Goal: Use online tool/utility: Utilize a website feature to perform a specific function

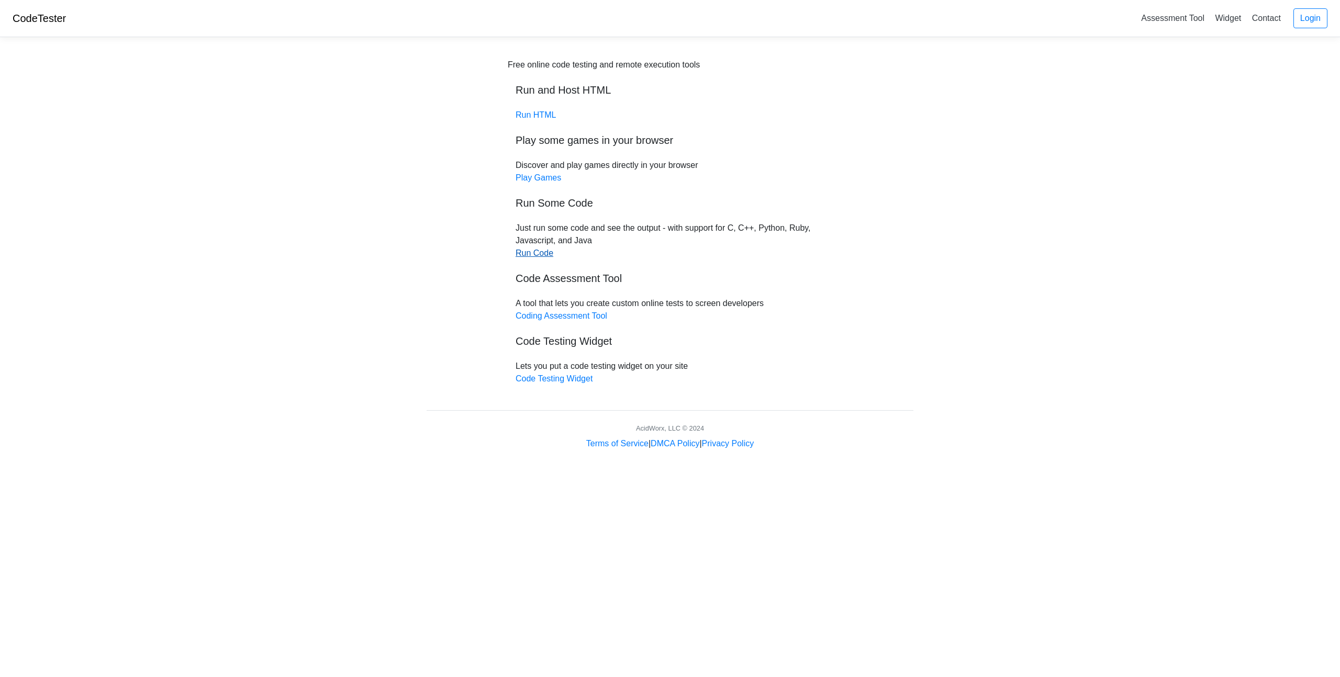
click at [533, 253] on link "Run Code" at bounding box center [535, 253] width 38 height 9
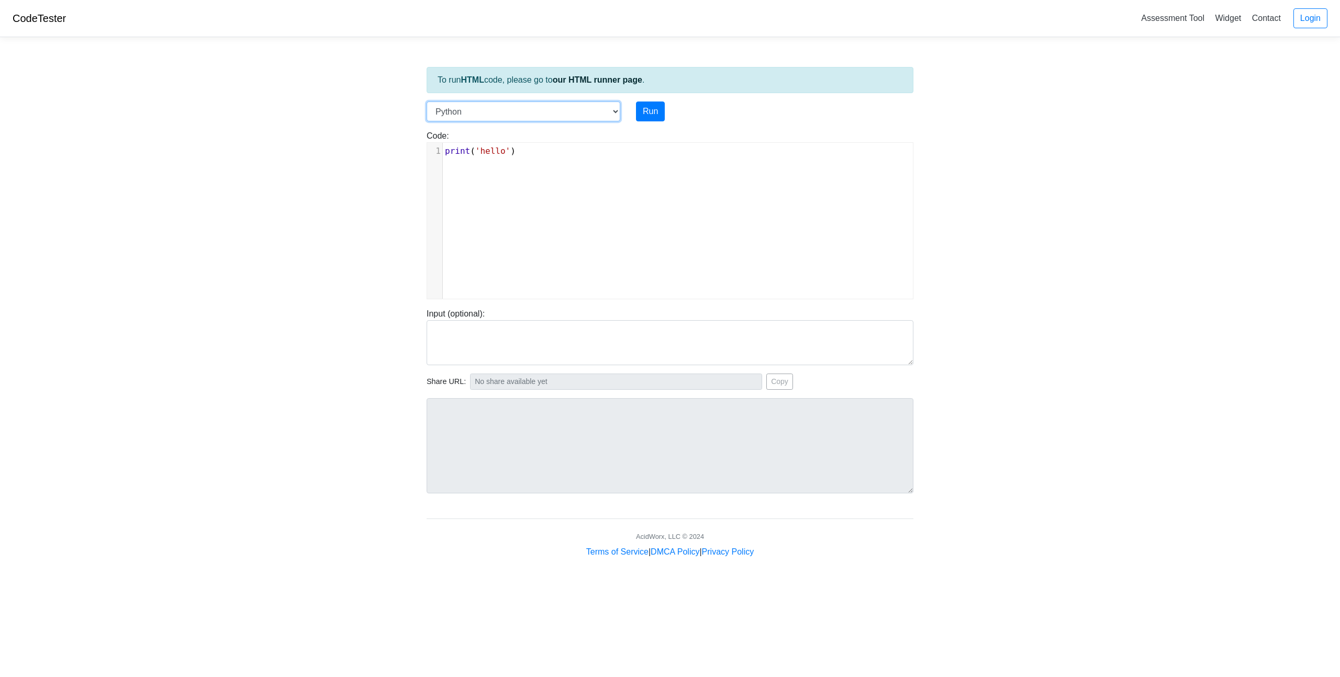
click at [558, 114] on select "C C++ Go Java Javascript Python Ruby" at bounding box center [524, 112] width 194 height 20
select select "c"
click at [427, 102] on select "C C++ Go Java Javascript Python Ruby" at bounding box center [524, 112] width 194 height 20
click at [488, 229] on div "xxxxxxxxxx 1 #include < stdio . h > 2 int main () { 3 printf ( "hello" ); 4 ret…" at bounding box center [678, 229] width 502 height 172
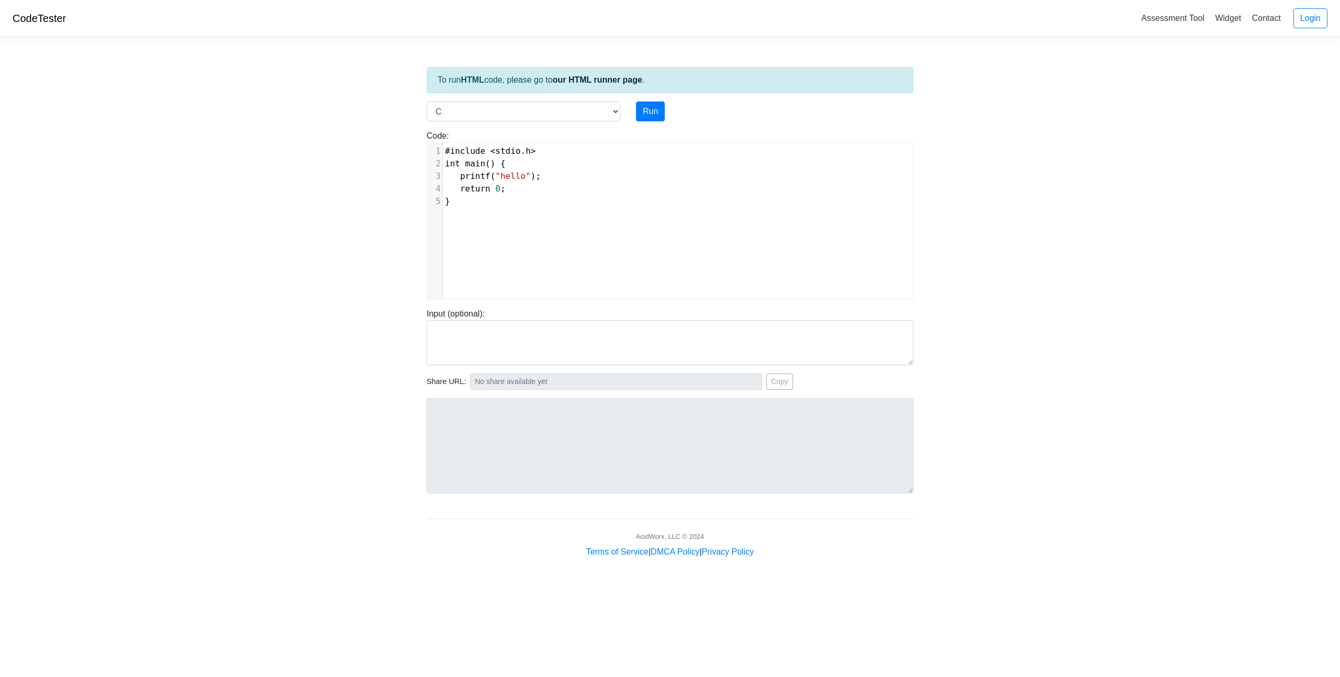
type textarea "#include <stdio.h> int main() { printf("hello"); return 0; }"
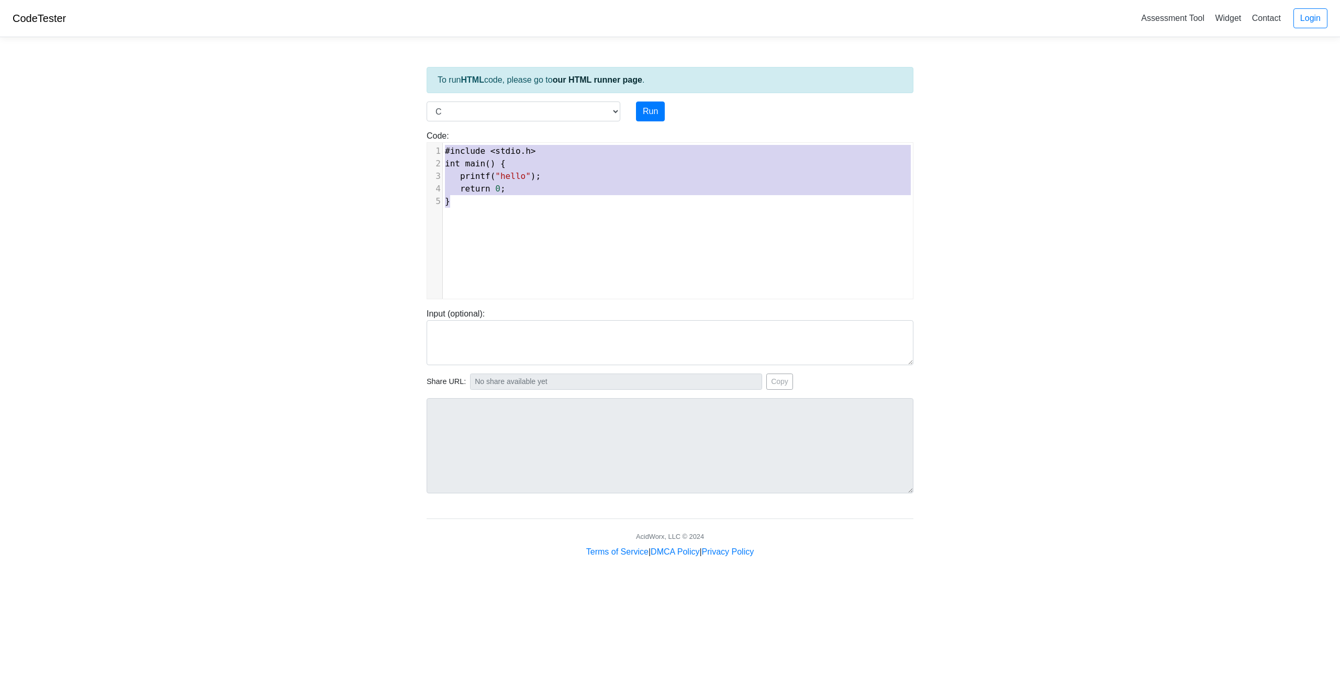
drag, startPoint x: 495, startPoint y: 221, endPoint x: 416, endPoint y: 146, distance: 108.9
click at [416, 146] on body "CodeTester Assessment Tool Widget Contact Login To run HTML code, please go to …" at bounding box center [670, 279] width 1340 height 559
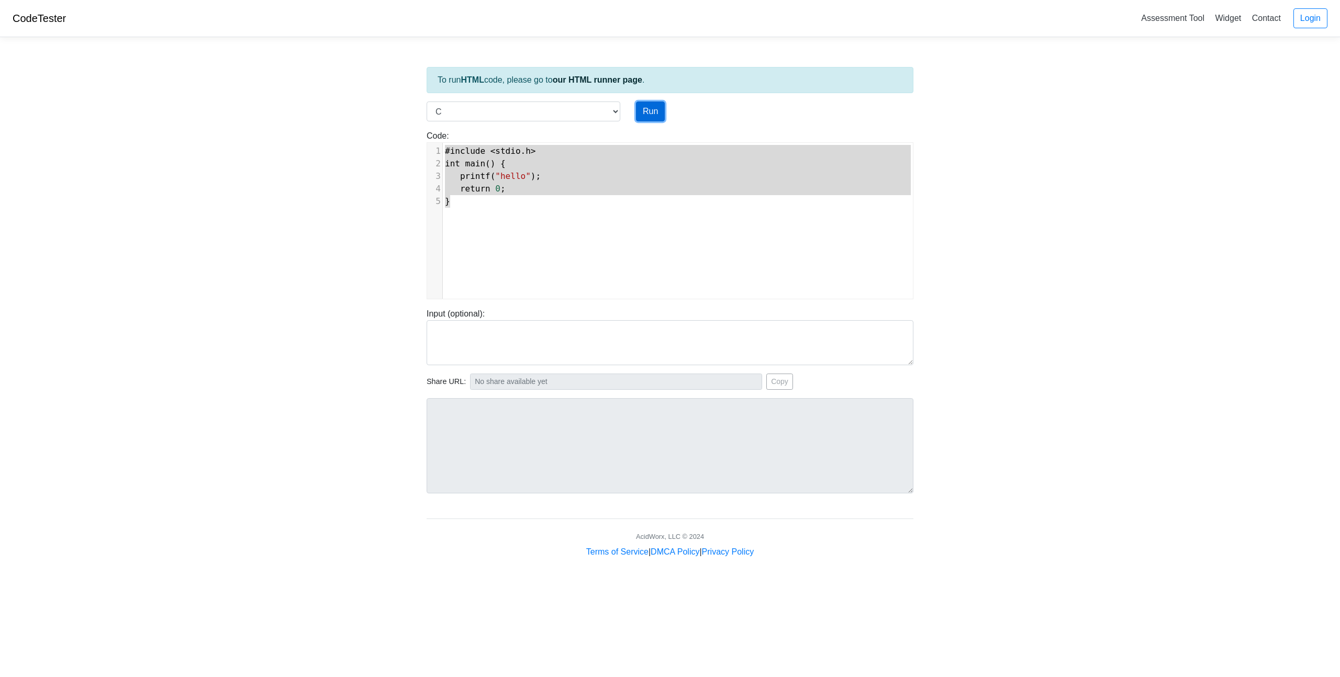
click at [656, 109] on button "Run" at bounding box center [650, 112] width 29 height 20
click at [513, 206] on pre "}" at bounding box center [682, 201] width 478 height 13
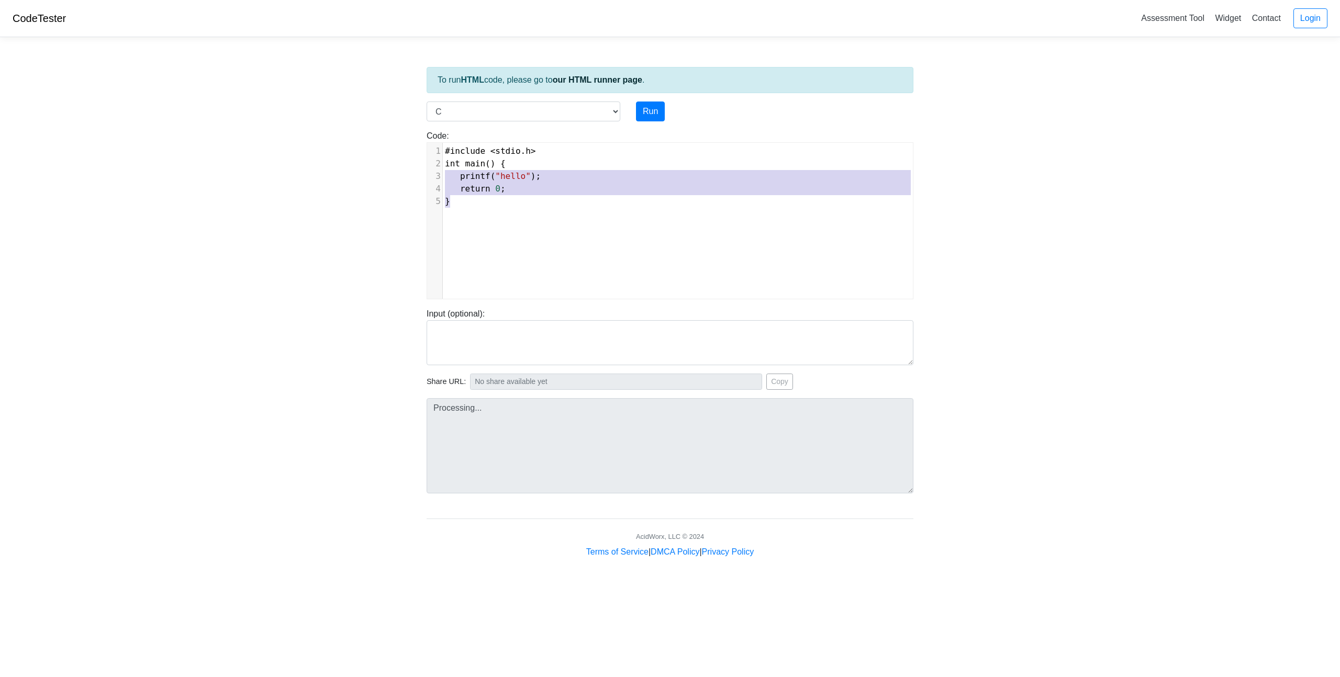
type textarea "#include <stdio.h> int main() { printf("hello"); return 0; }"
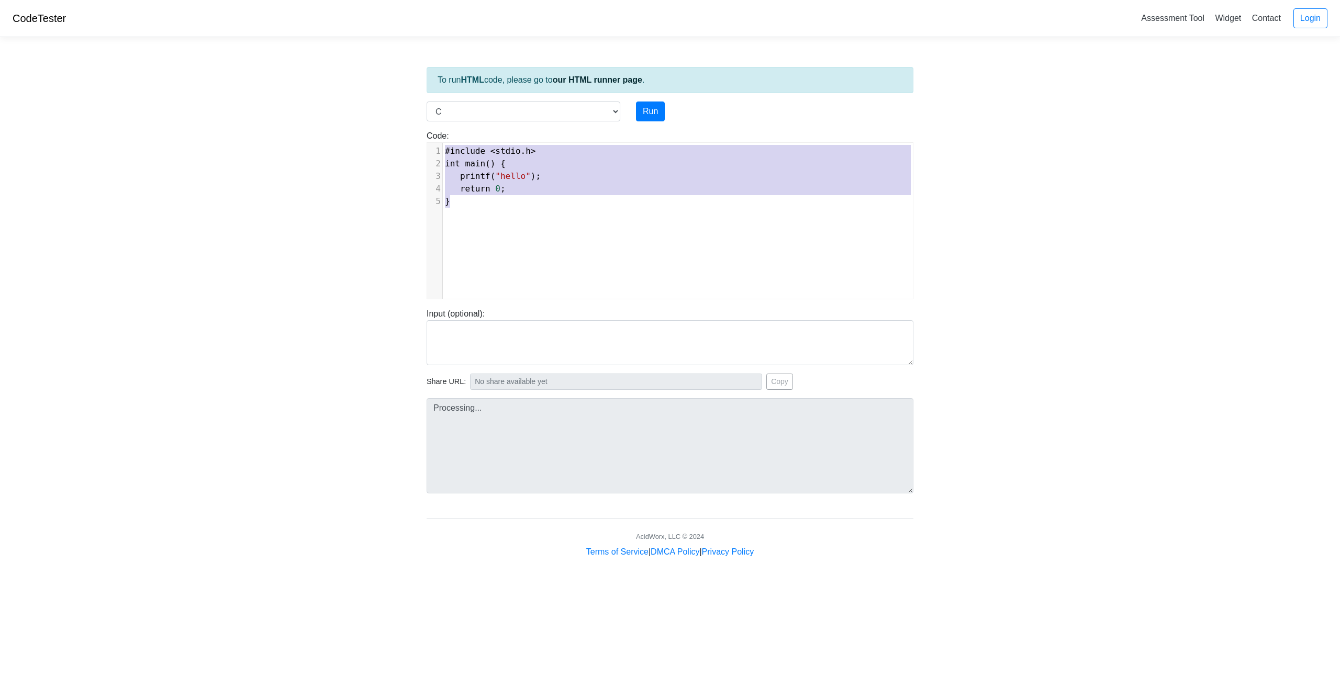
drag, startPoint x: 499, startPoint y: 207, endPoint x: 425, endPoint y: 149, distance: 95.1
click at [425, 149] on div "Code: #include <stdio.h> int main() { printf("hello"); return 0; } #include <st…" at bounding box center [670, 215] width 503 height 170
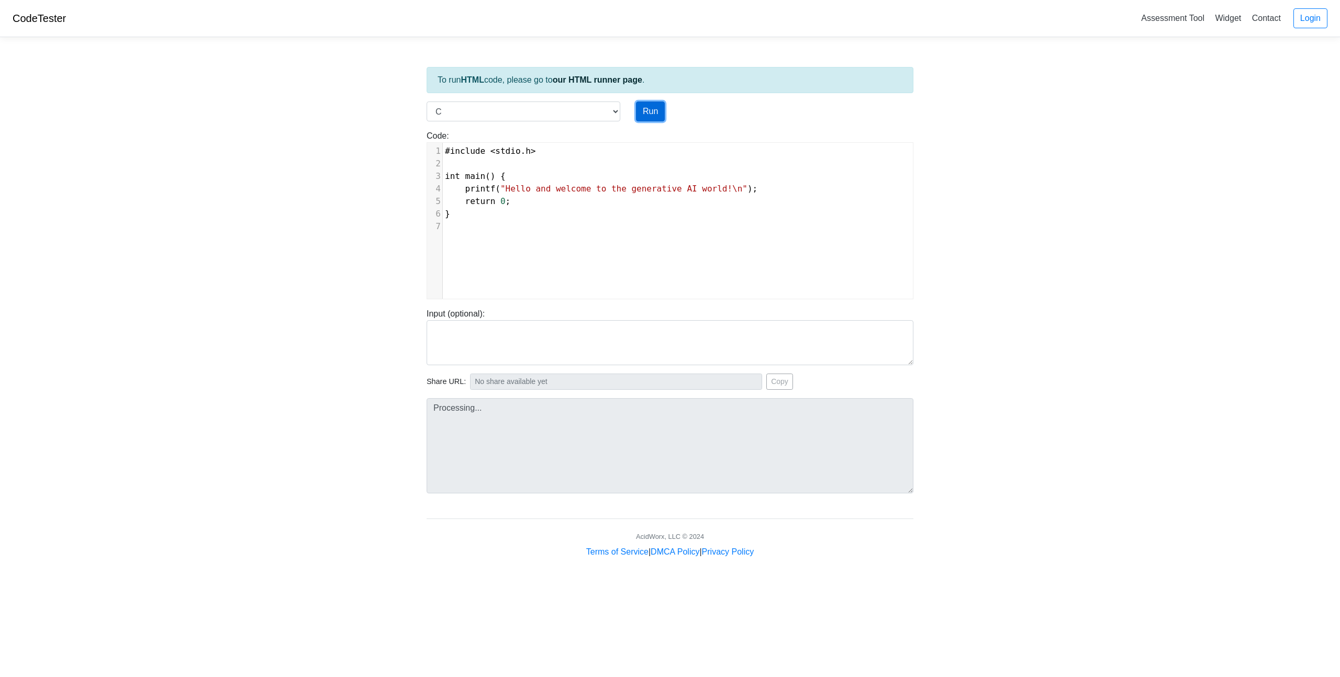
click at [651, 113] on button "Run" at bounding box center [650, 112] width 29 height 20
type input "https://codetester.io/runner?s=DZlwAgoMzM"
click at [482, 347] on textarea at bounding box center [670, 342] width 487 height 45
click at [476, 334] on textarea at bounding box center [670, 342] width 487 height 45
paste textarea "#include <stdio.h> int main() { printf("Hello and welcome to the generative AI …"
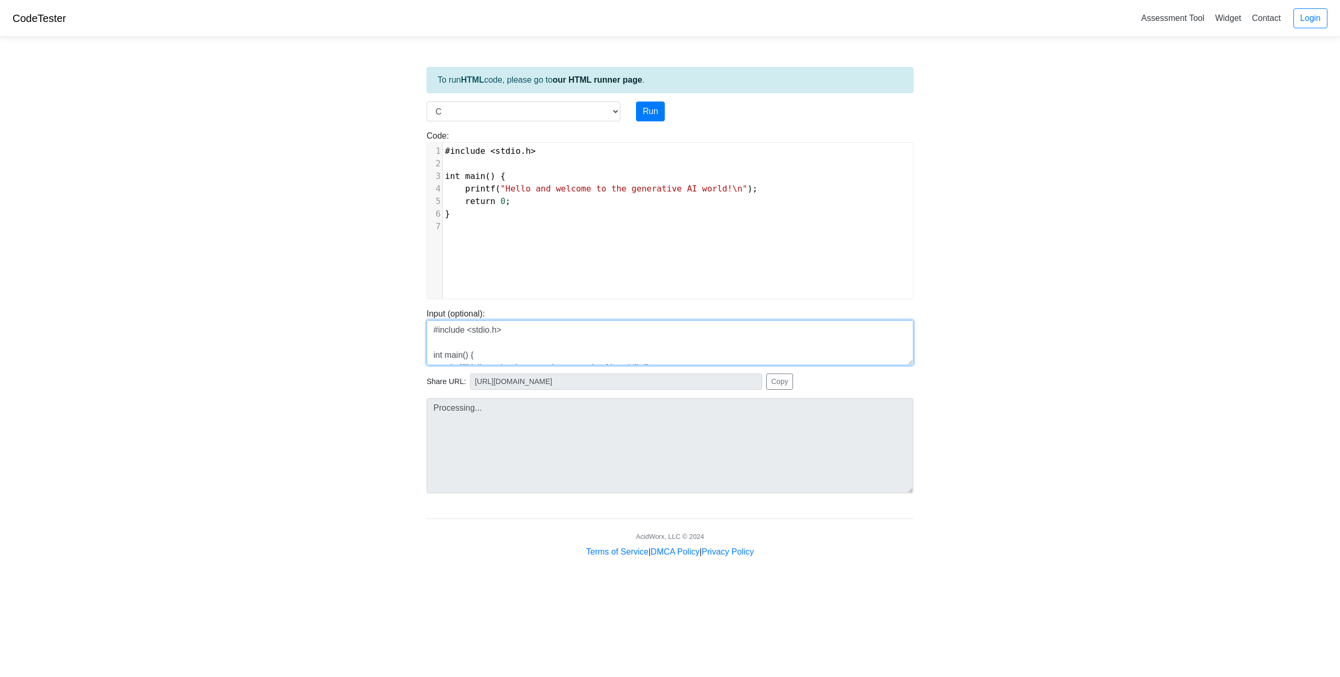
scroll to position [46, 0]
type textarea "#include <stdio.h> int main() { printf("Hello and welcome to the generative AI …"
click at [649, 115] on button "Run" at bounding box center [650, 112] width 29 height 20
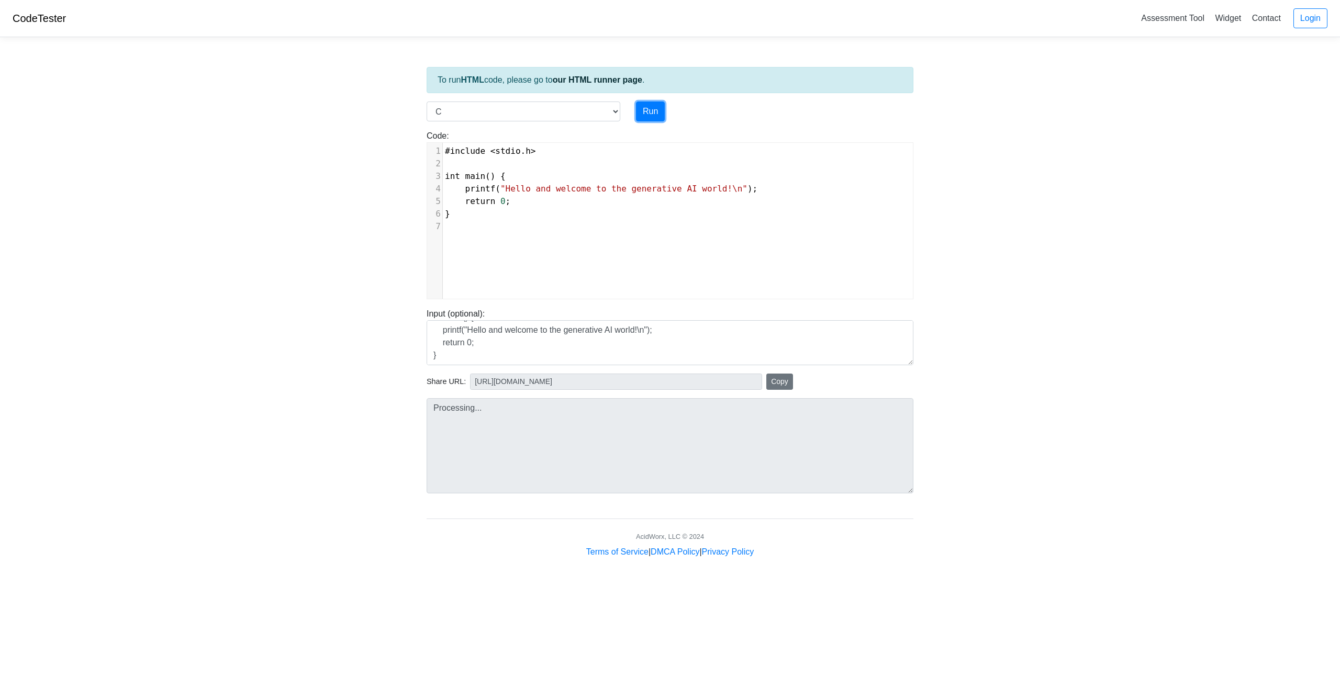
type input "https://codetester.io/runner?s=4QXOOwxgX0"
type textarea "Stdout: Hello and welcome to the generative AI world!"
type input "https://codetester.io/runner?s=DZlwAgoMzM"
